Goal: Communication & Community: Participate in discussion

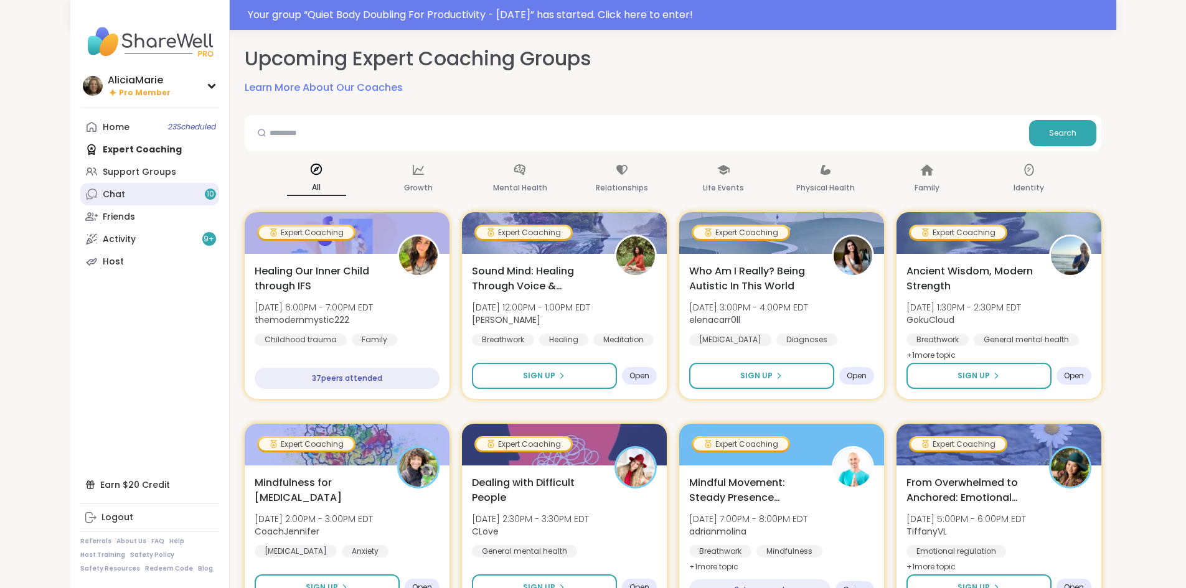
click at [98, 192] on link "Chat 10" at bounding box center [149, 194] width 139 height 22
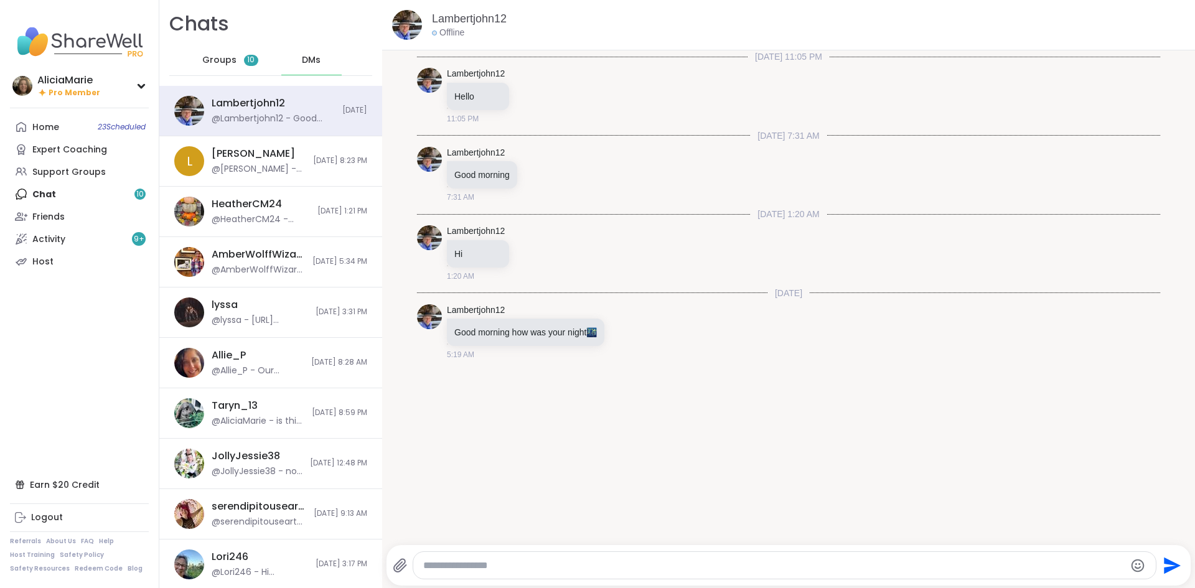
click at [240, 68] on div "Groups 10" at bounding box center [230, 60] width 61 height 30
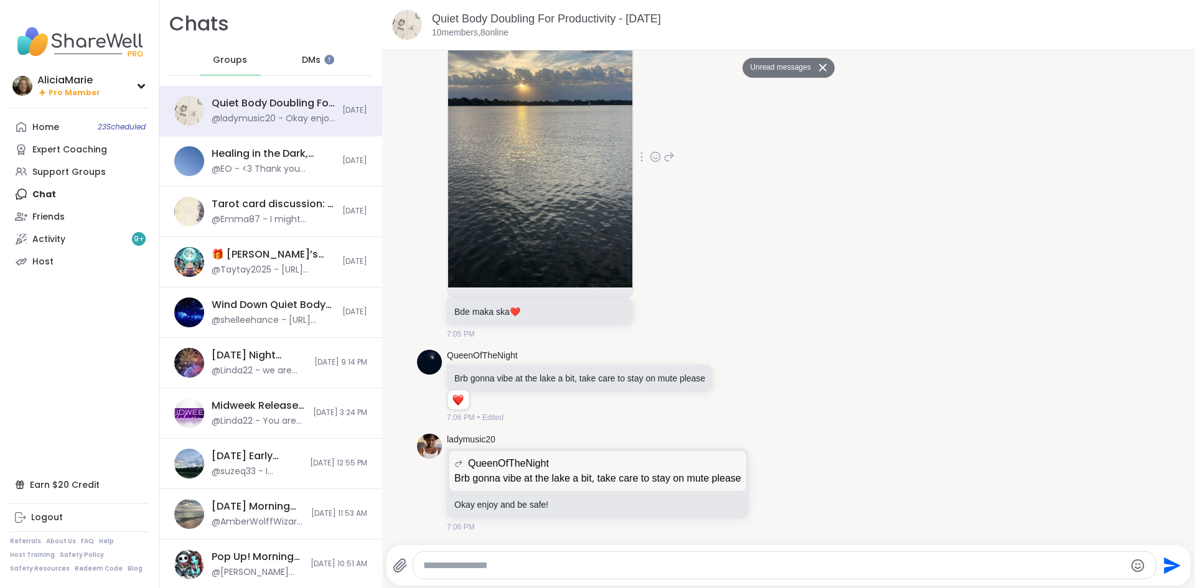
click at [574, 264] on img at bounding box center [540, 139] width 184 height 296
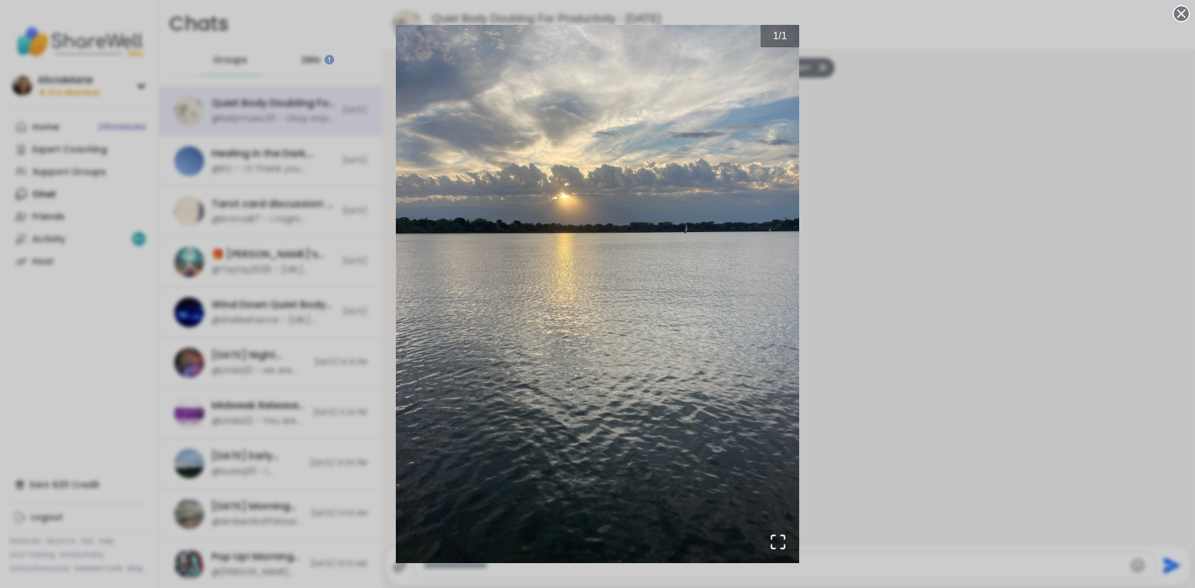
click at [913, 215] on div "1 / 1" at bounding box center [597, 294] width 1195 height 588
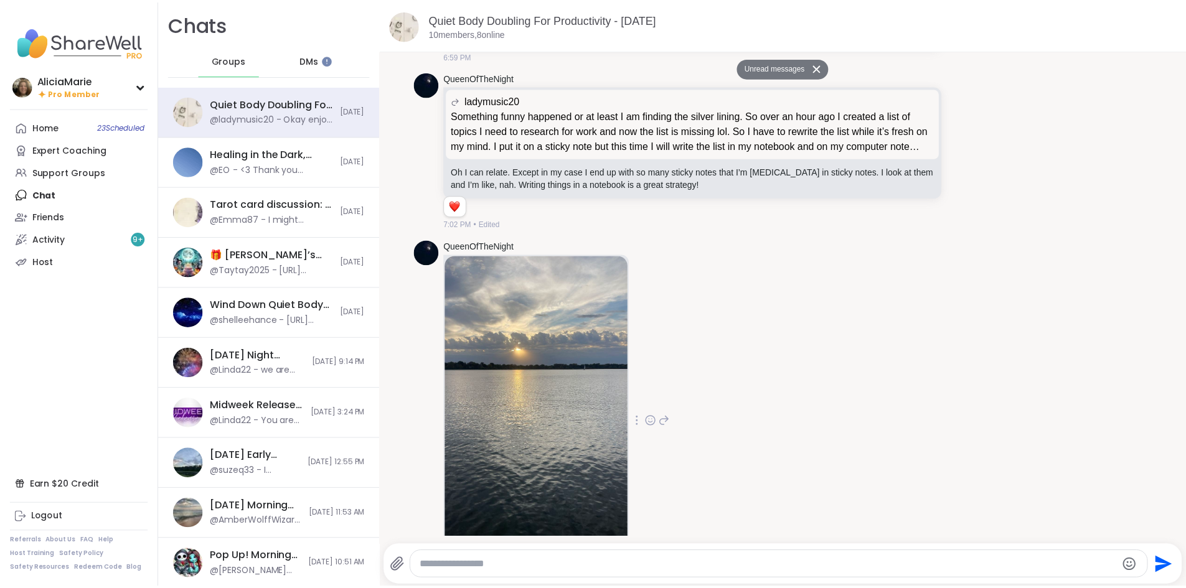
scroll to position [1594, 0]
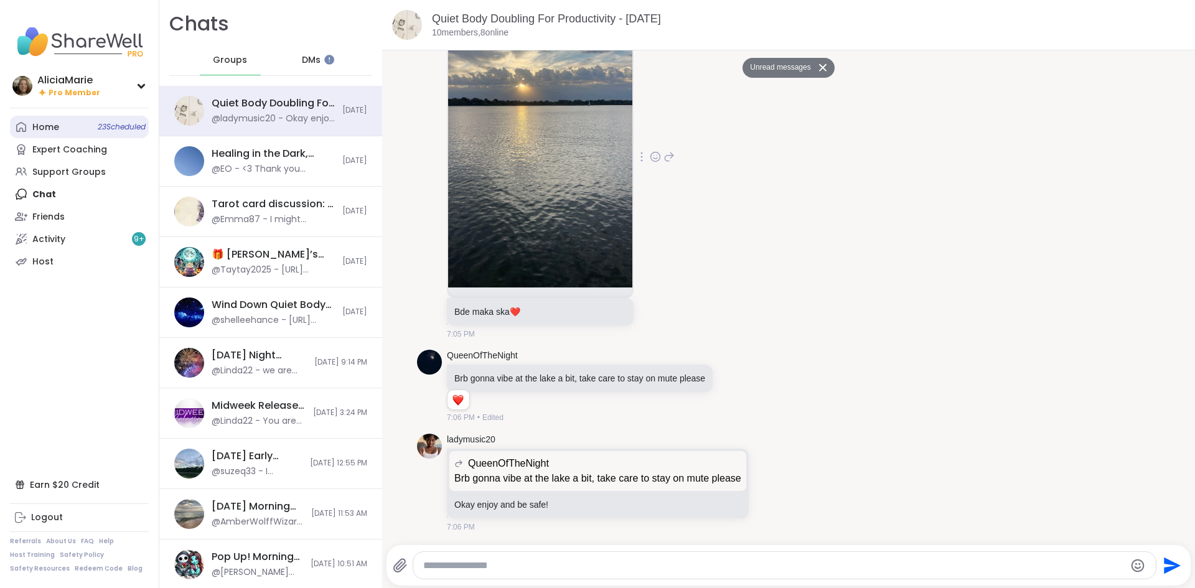
click at [85, 121] on link "Home 23 Scheduled" at bounding box center [79, 127] width 139 height 22
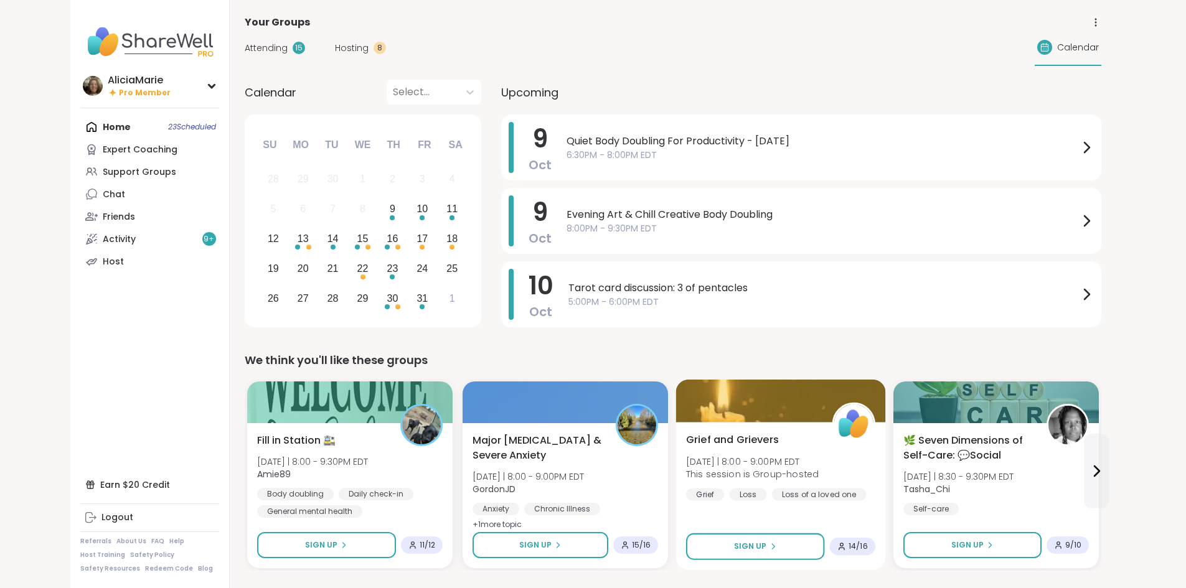
click at [676, 409] on div at bounding box center [781, 401] width 210 height 42
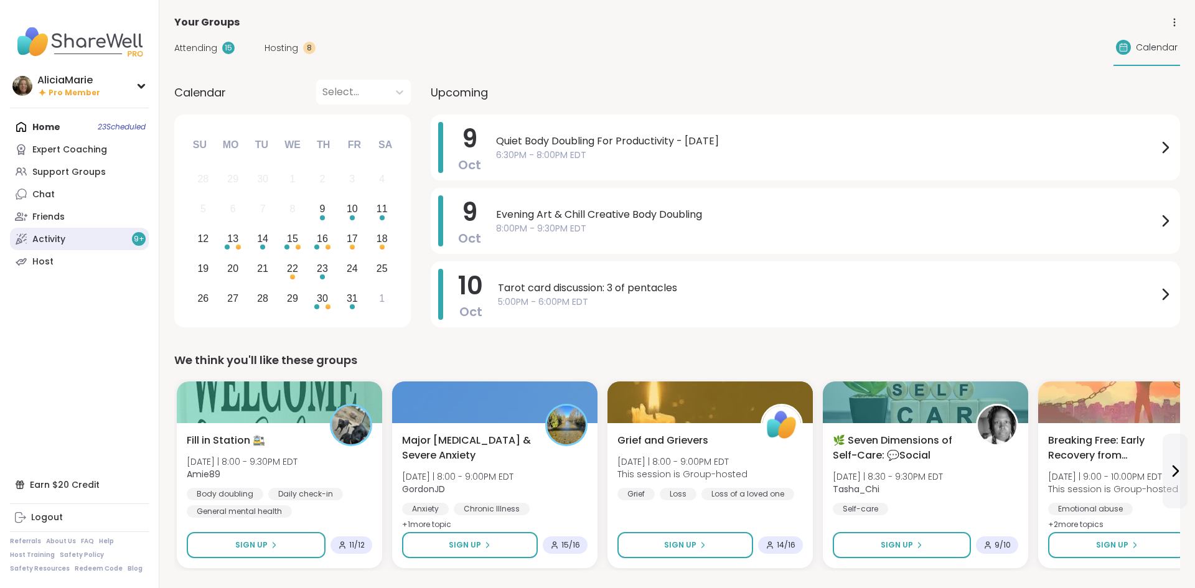
click at [109, 242] on link "Activity 9 +" at bounding box center [79, 239] width 139 height 22
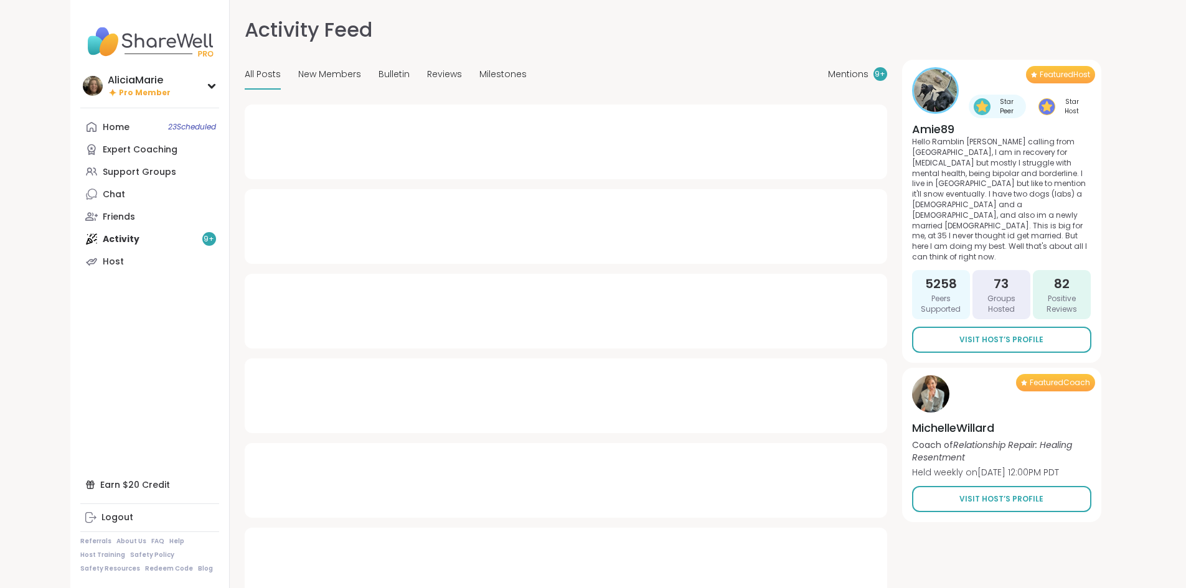
type textarea "*"
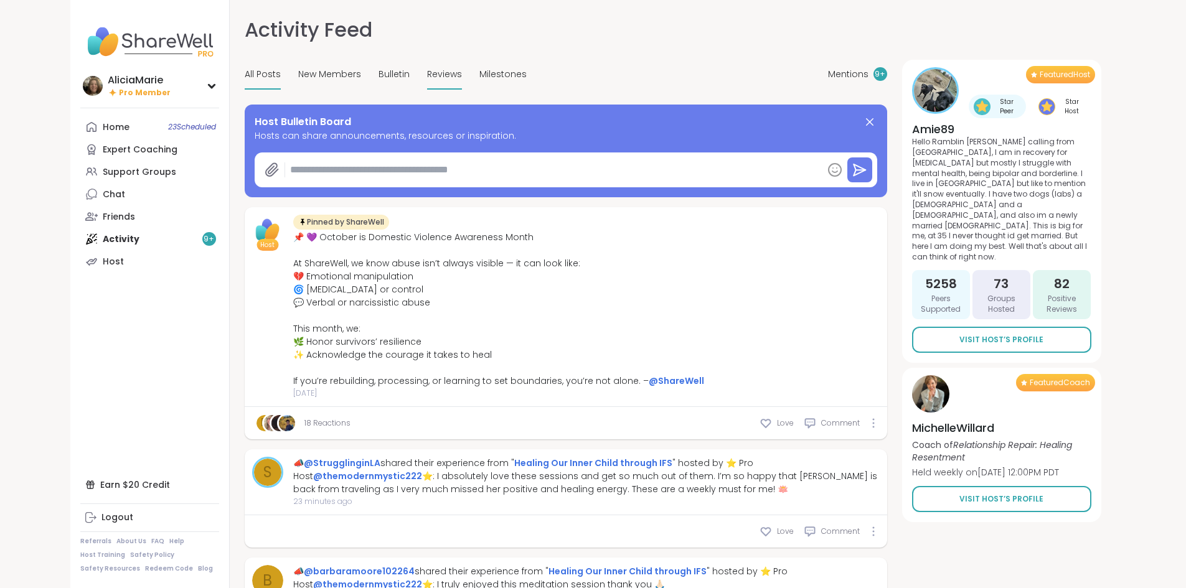
click at [427, 77] on span "Reviews" at bounding box center [444, 74] width 35 height 13
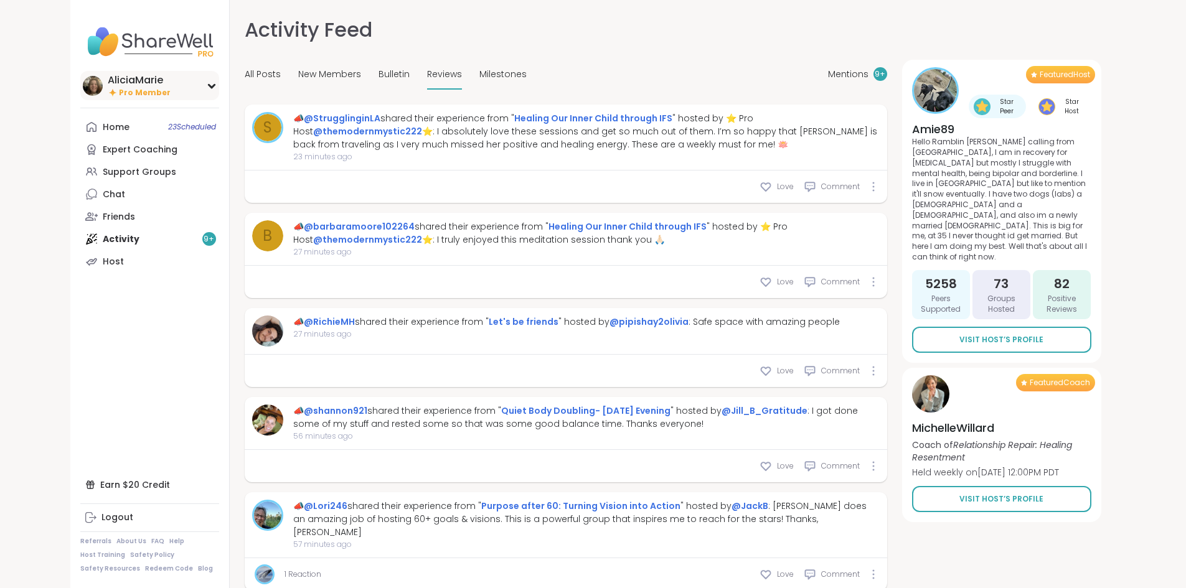
click at [105, 78] on div "AliciaMarie Pro Member" at bounding box center [149, 85] width 139 height 29
